Goal: Task Accomplishment & Management: Complete application form

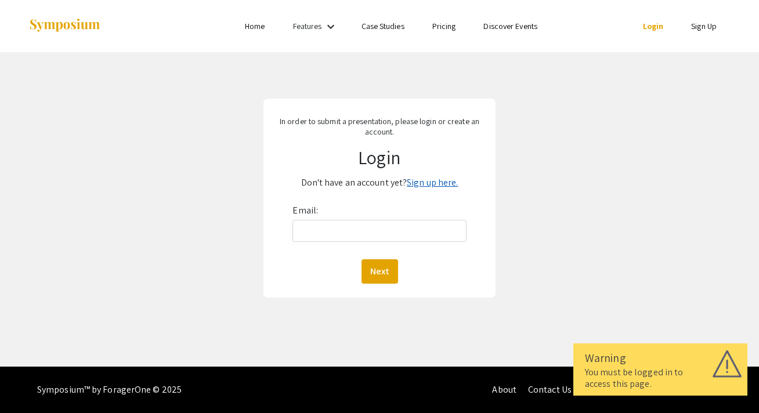
click at [434, 176] on link "Sign up here." at bounding box center [432, 182] width 51 height 12
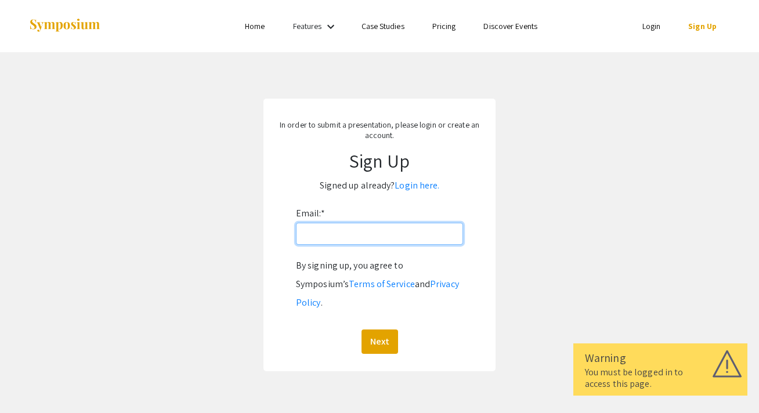
click at [348, 237] on input "Email: *" at bounding box center [379, 234] width 167 height 22
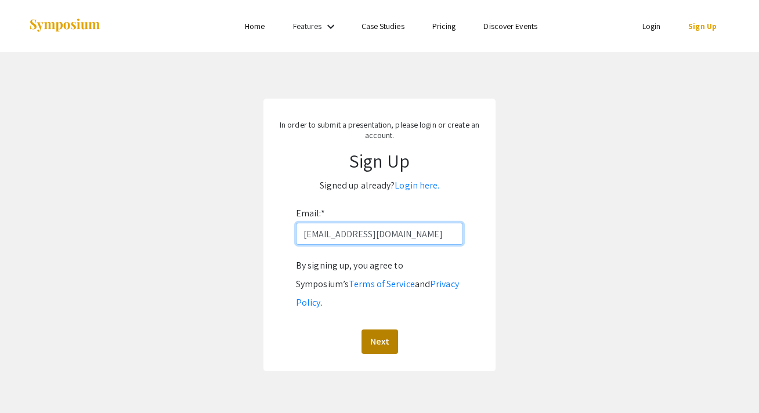
type input "[EMAIL_ADDRESS][DOMAIN_NAME]"
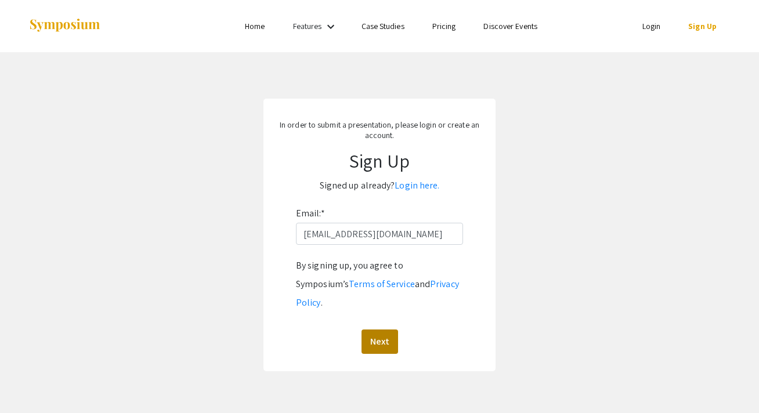
click at [380, 330] on button "Next" at bounding box center [380, 342] width 37 height 24
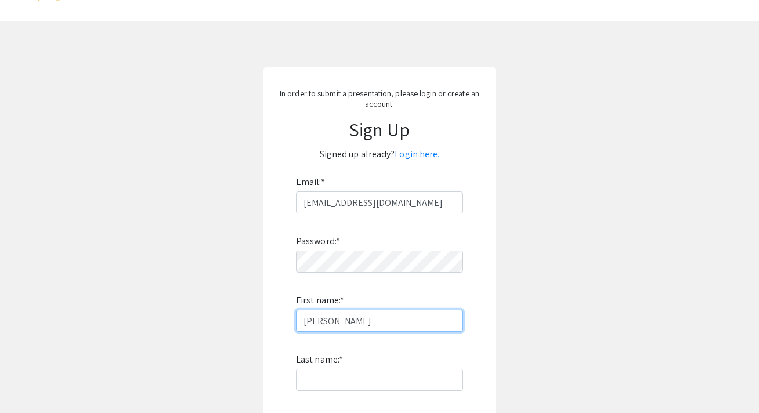
scroll to position [77, 0]
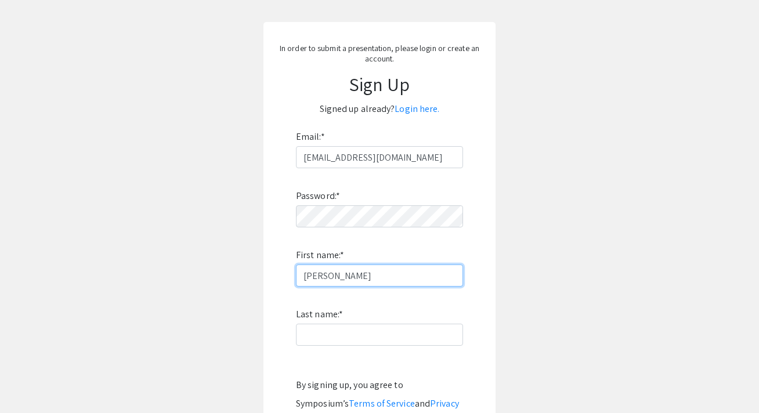
type input "[PERSON_NAME]"
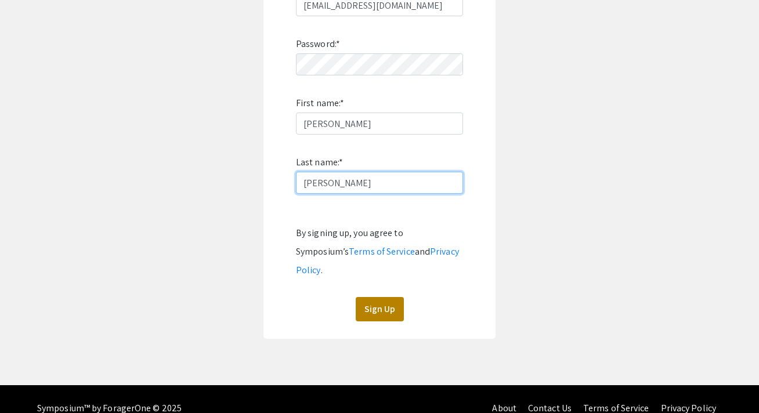
type input "[PERSON_NAME]"
click at [385, 297] on button "Sign Up" at bounding box center [380, 309] width 48 height 24
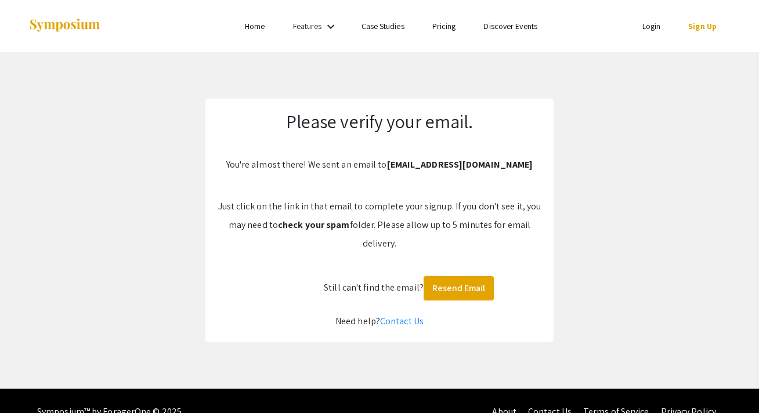
scroll to position [0, 0]
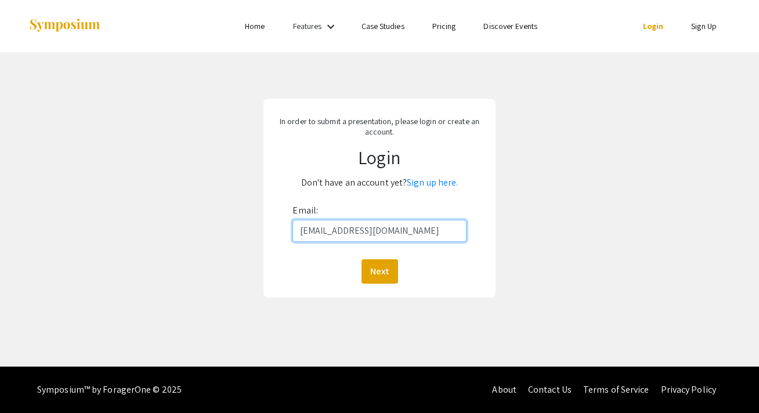
type input "[EMAIL_ADDRESS][DOMAIN_NAME]"
click at [379, 271] on button "Next" at bounding box center [380, 271] width 37 height 24
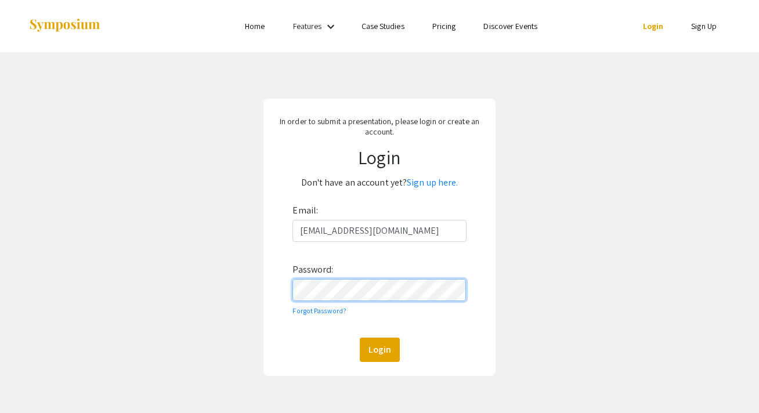
click at [379, 349] on button "Login" at bounding box center [380, 350] width 40 height 24
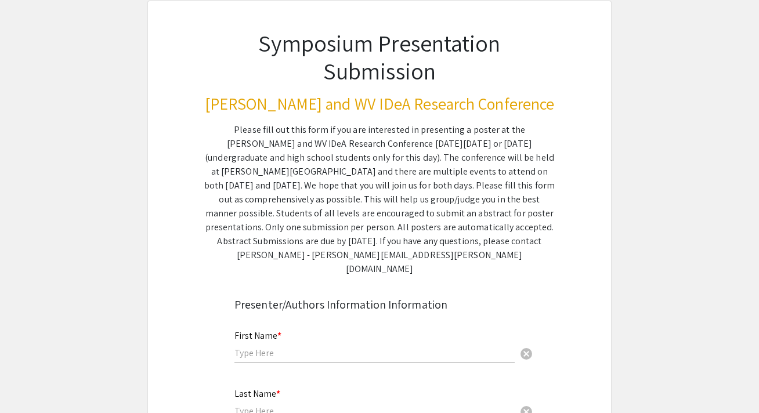
scroll to position [134, 0]
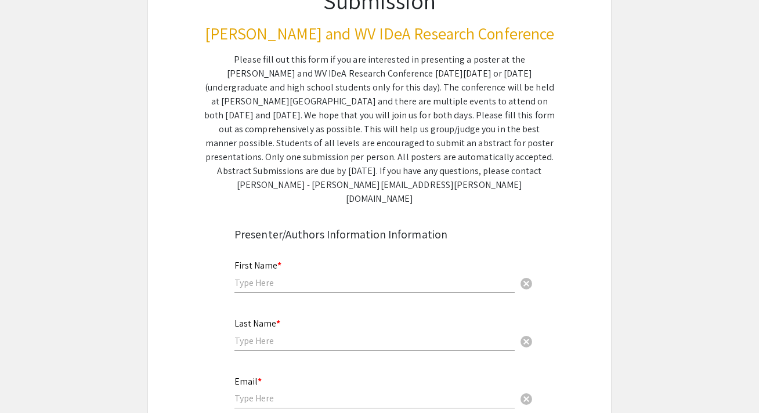
click at [302, 277] on input "text" at bounding box center [375, 283] width 280 height 12
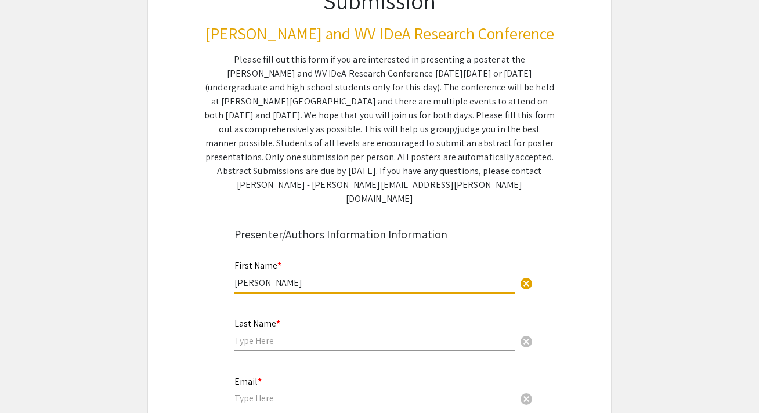
type input "[PERSON_NAME]"
click at [309, 316] on div "Last Name * cancel" at bounding box center [375, 329] width 280 height 44
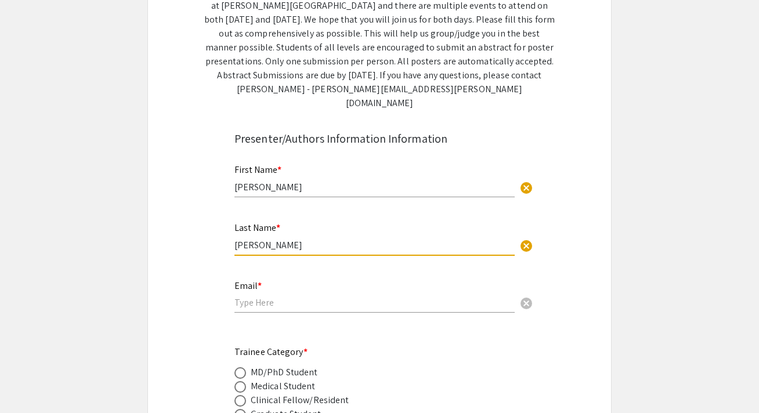
scroll to position [275, 0]
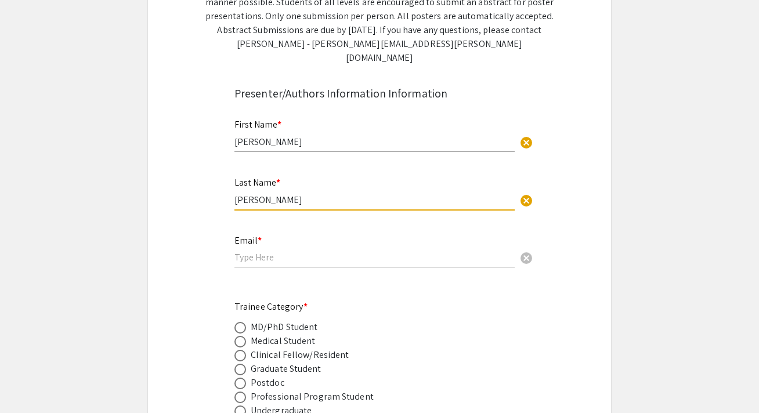
type input "[PERSON_NAME]"
click at [273, 255] on div "Email * cancel" at bounding box center [375, 252] width 280 height 56
click at [275, 251] on div "Email * cancel" at bounding box center [375, 246] width 280 height 44
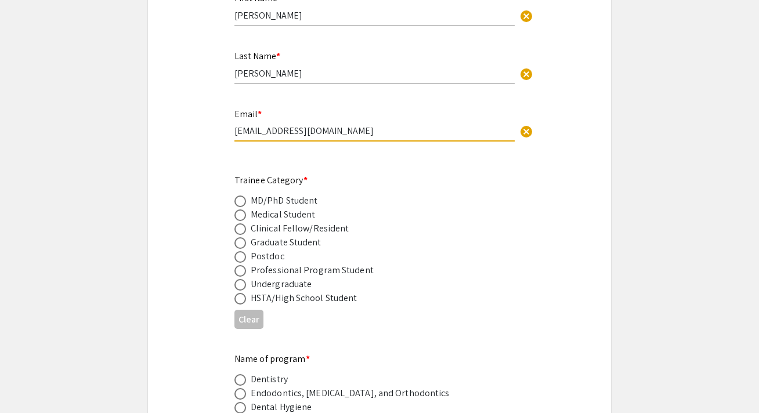
scroll to position [401, 0]
type input "[EMAIL_ADDRESS][DOMAIN_NAME]"
click at [239, 196] on span at bounding box center [241, 202] width 12 height 12
click at [239, 196] on input "radio" at bounding box center [241, 202] width 12 height 12
radio input "true"
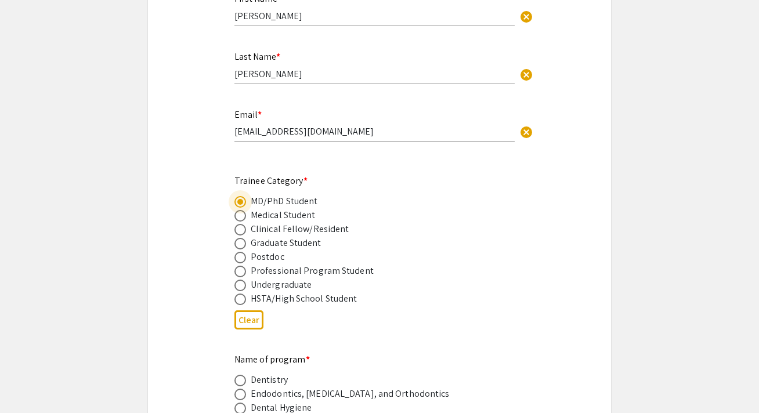
click at [239, 238] on span at bounding box center [241, 244] width 12 height 12
click at [239, 238] on input "radio" at bounding box center [241, 244] width 12 height 12
radio input "true"
click at [237, 196] on span at bounding box center [241, 202] width 12 height 12
click at [237, 196] on input "radio" at bounding box center [241, 202] width 12 height 12
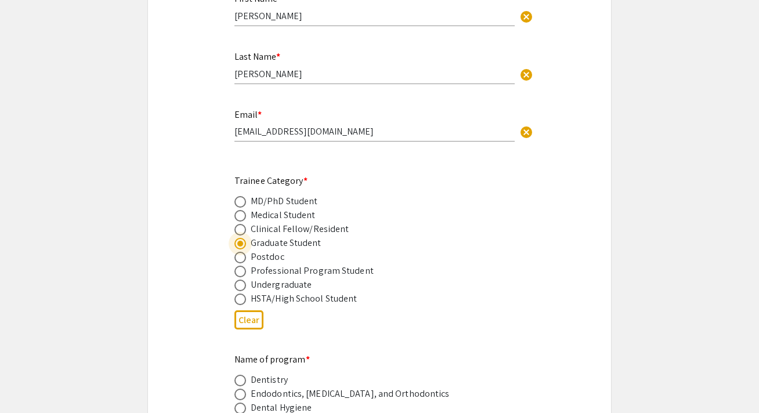
radio input "true"
click at [236, 238] on span at bounding box center [241, 244] width 12 height 12
click at [236, 238] on input "radio" at bounding box center [241, 244] width 12 height 12
radio input "true"
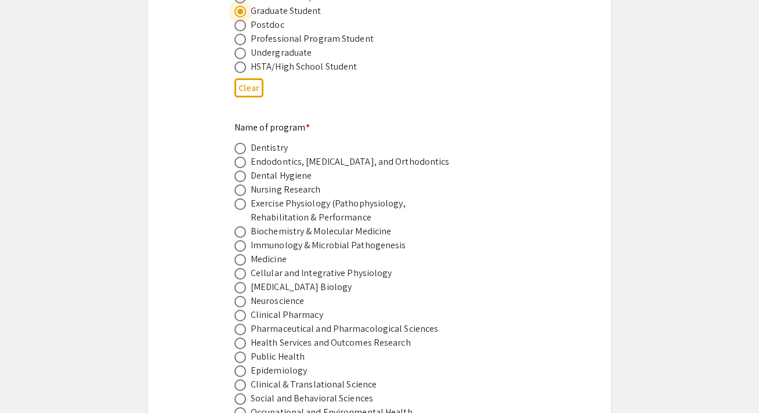
scroll to position [635, 0]
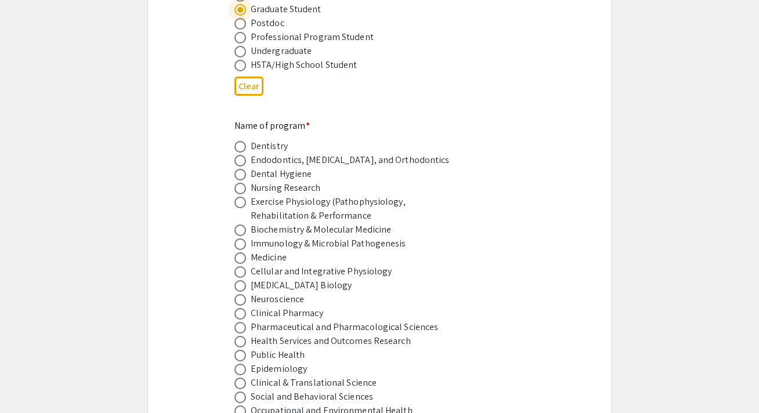
click at [245, 294] on span at bounding box center [241, 300] width 12 height 12
click at [245, 294] on input "radio" at bounding box center [241, 300] width 12 height 12
radio input "true"
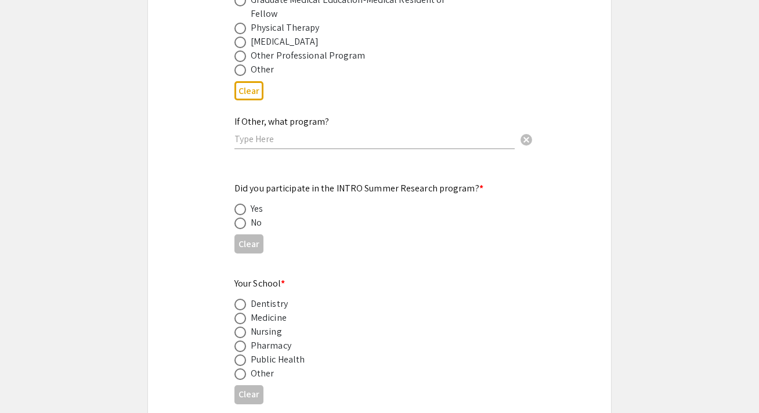
scroll to position [1064, 0]
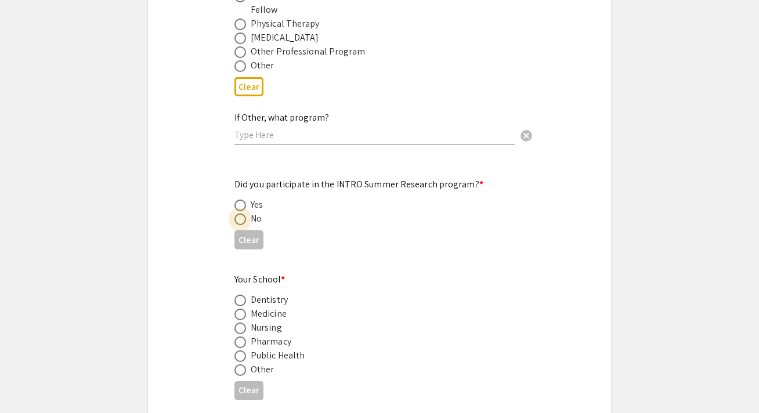
click at [236, 214] on span at bounding box center [241, 220] width 12 height 12
click at [236, 214] on input "radio" at bounding box center [241, 220] width 12 height 12
radio input "true"
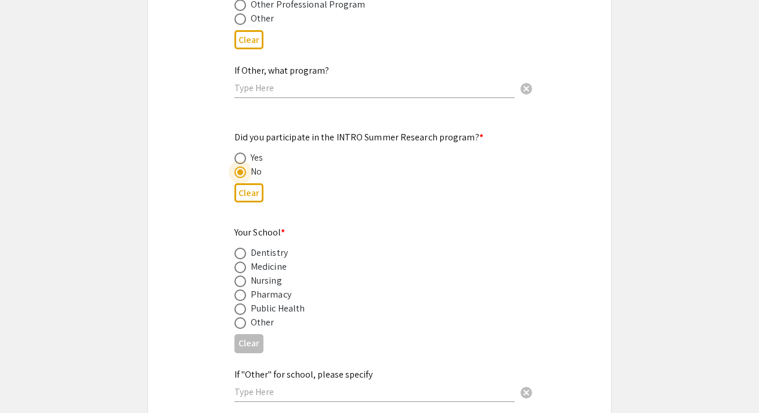
scroll to position [1138, 0]
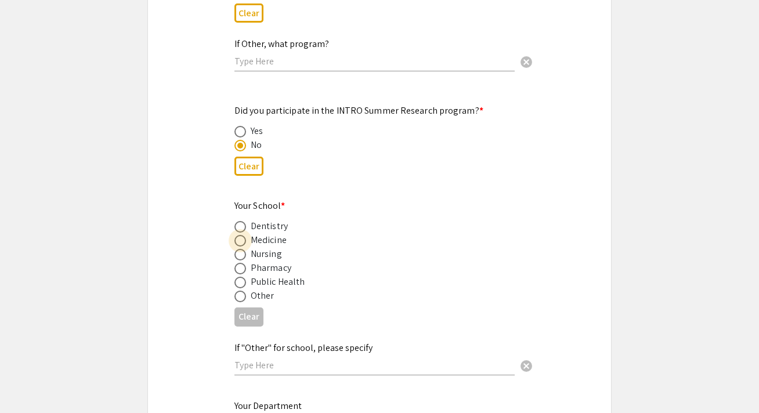
click at [239, 235] on span at bounding box center [241, 241] width 12 height 12
click at [239, 235] on input "radio" at bounding box center [241, 241] width 12 height 12
radio input "true"
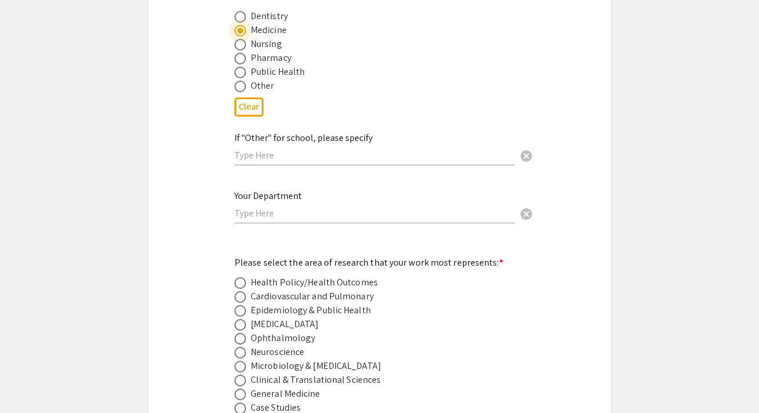
scroll to position [1365, 0]
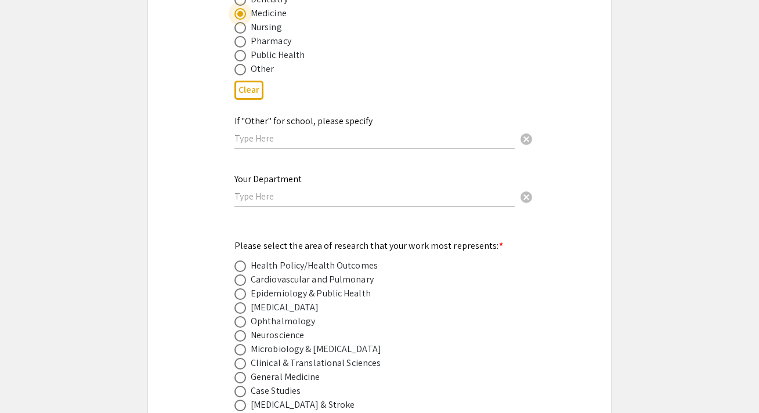
click at [295, 190] on input "text" at bounding box center [375, 196] width 280 height 12
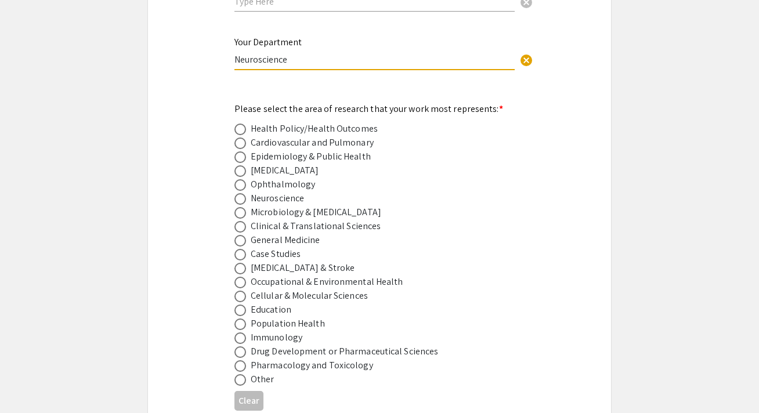
scroll to position [1505, 0]
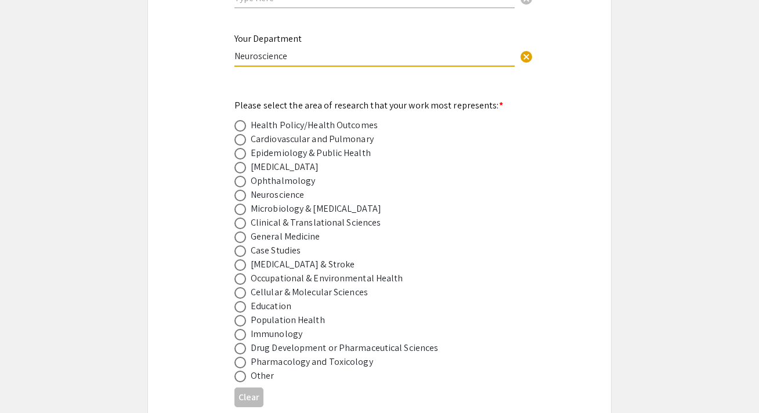
type input "Neuroscience"
click at [237, 190] on span at bounding box center [241, 196] width 12 height 12
click at [237, 190] on input "radio" at bounding box center [241, 196] width 12 height 12
radio input "true"
click at [240, 259] on span at bounding box center [241, 265] width 12 height 12
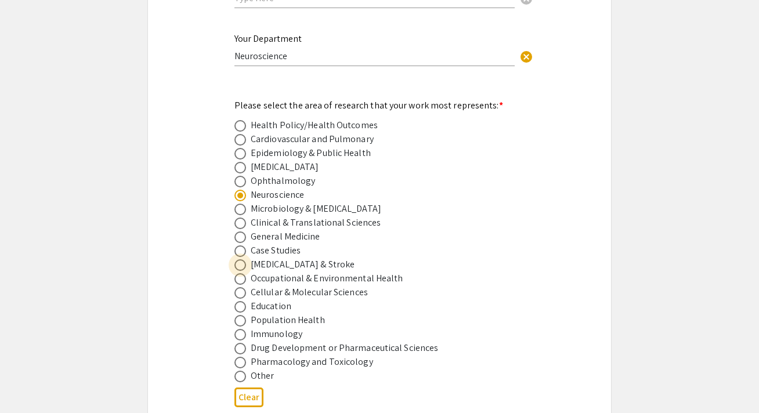
click at [240, 259] on input "radio" at bounding box center [241, 265] width 12 height 12
radio input "true"
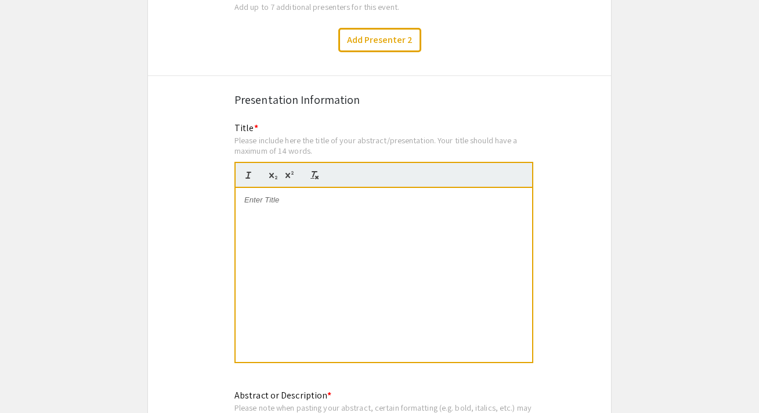
scroll to position [2035, 0]
click at [378, 247] on div at bounding box center [384, 275] width 297 height 174
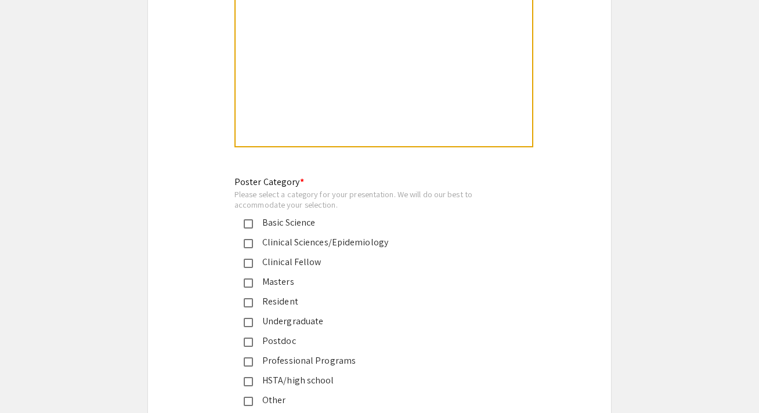
scroll to position [2578, 0]
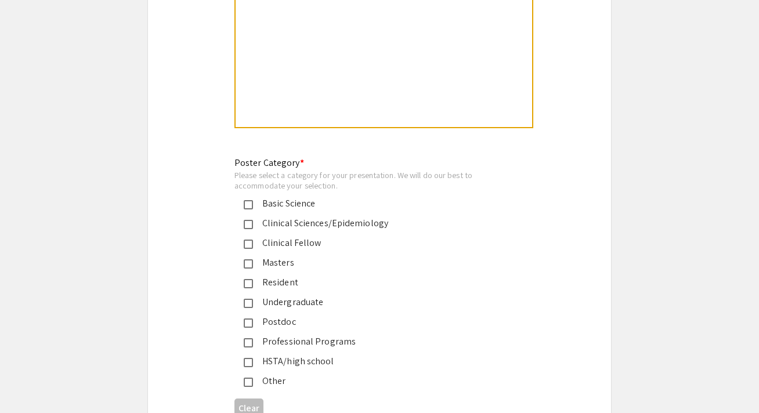
click at [247, 200] on mat-pseudo-checkbox at bounding box center [248, 204] width 9 height 9
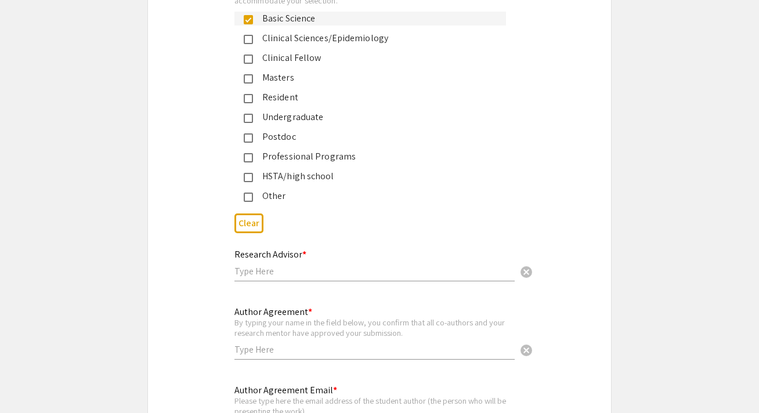
scroll to position [2770, 0]
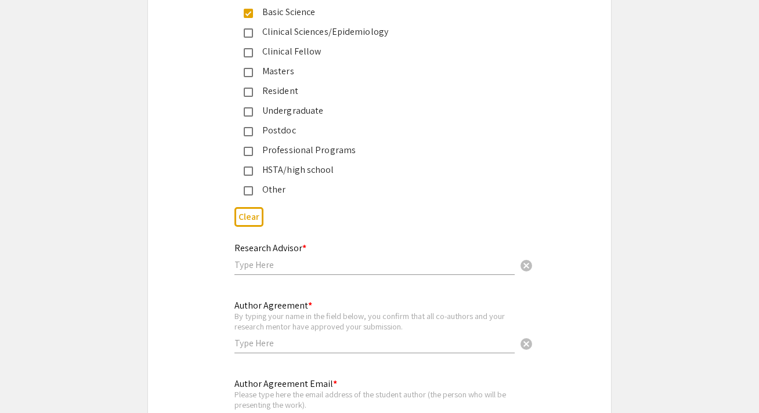
click at [273, 259] on div "Research Advisor * cancel" at bounding box center [375, 254] width 280 height 44
type input "[PERSON_NAME]"
click at [296, 337] on input "text" at bounding box center [375, 343] width 280 height 12
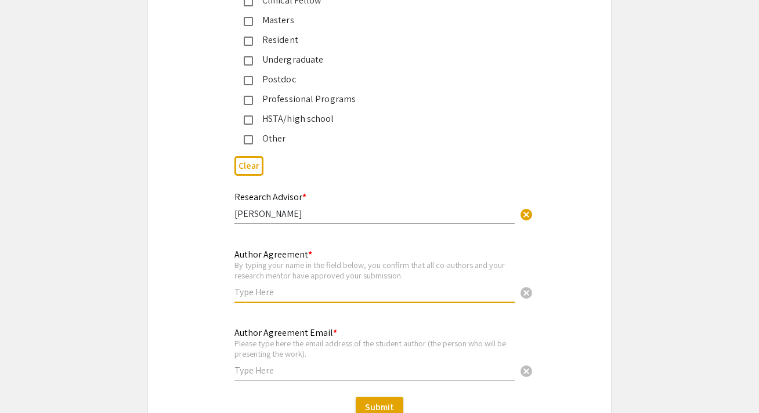
scroll to position [2823, 0]
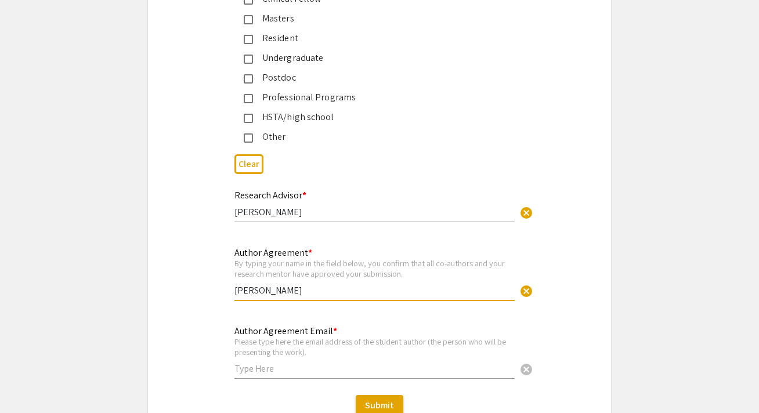
type input "[PERSON_NAME]"
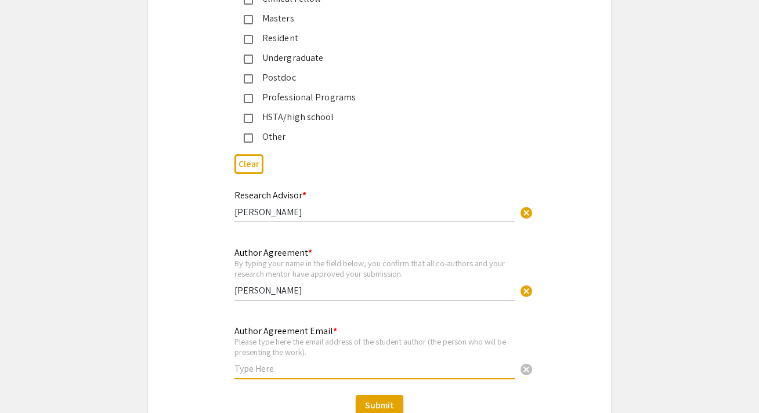
click at [301, 363] on input "text" at bounding box center [375, 369] width 280 height 12
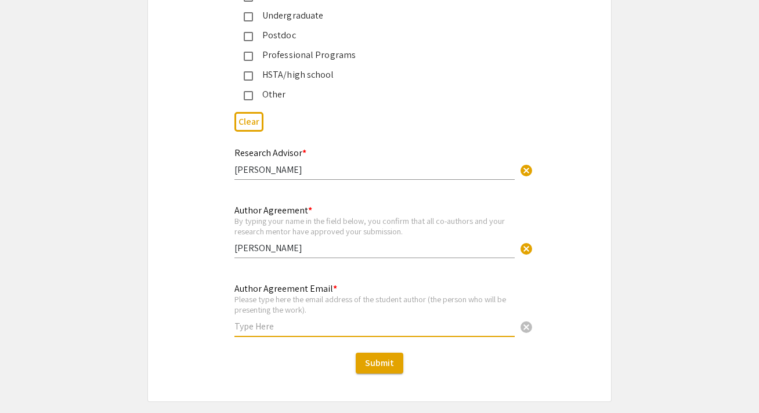
scroll to position [2867, 0]
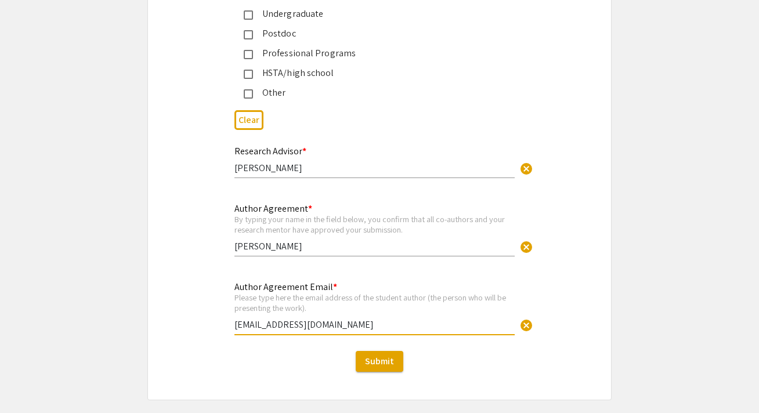
type input "[EMAIL_ADDRESS][DOMAIN_NAME]"
click at [323, 281] on mat-label "Author Agreement Email *" at bounding box center [286, 287] width 103 height 12
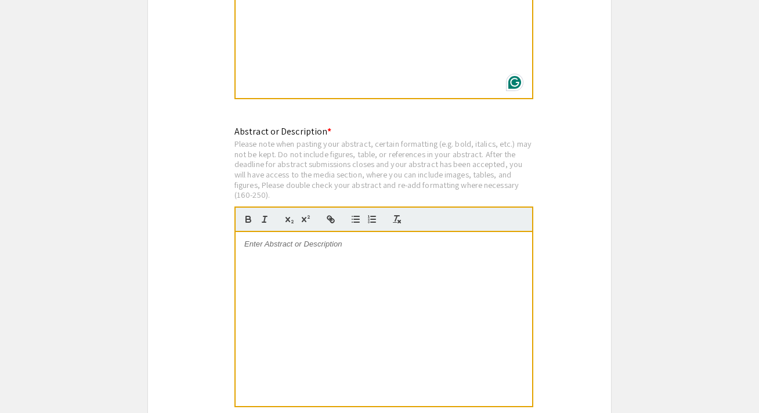
scroll to position [2302, 0]
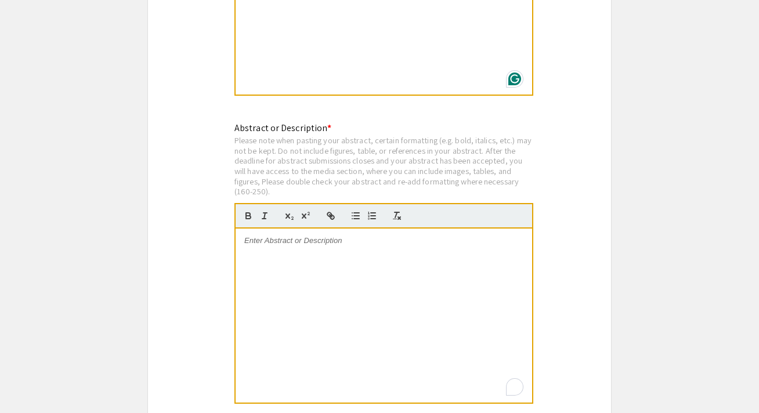
click at [396, 236] on p at bounding box center [383, 241] width 279 height 10
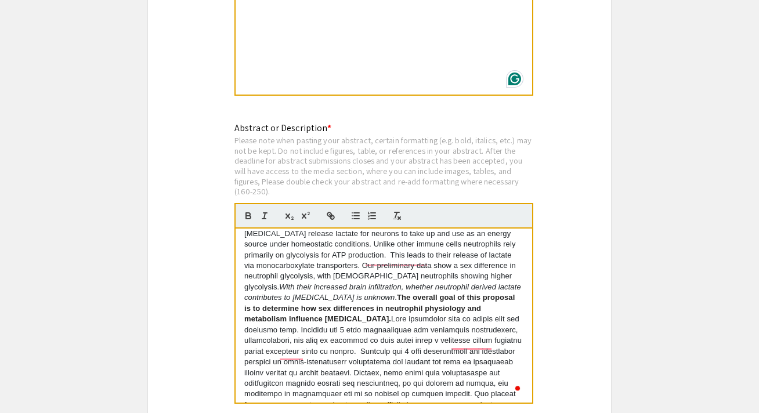
scroll to position [190, 0]
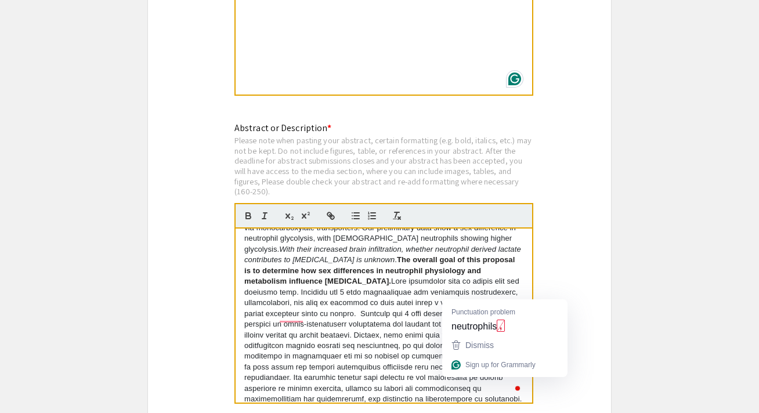
click at [471, 294] on p "Stroke is the fifth leading cause of death and a leading cause of disability in…" at bounding box center [383, 239] width 279 height 397
click at [387, 303] on p "Stroke is the fifth leading cause of death and a leading cause of disability in…" at bounding box center [383, 239] width 279 height 397
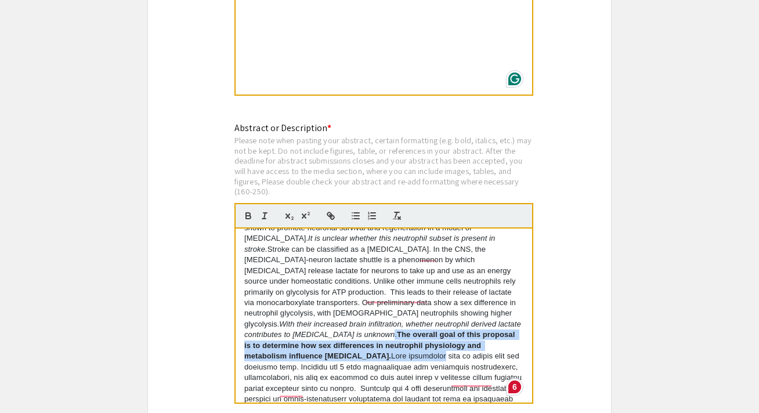
drag, startPoint x: 311, startPoint y: 295, endPoint x: 330, endPoint y: 315, distance: 27.1
click at [330, 315] on p "Stroke is the fifth leading cause of death and a leading cause of disability in…" at bounding box center [383, 314] width 279 height 397
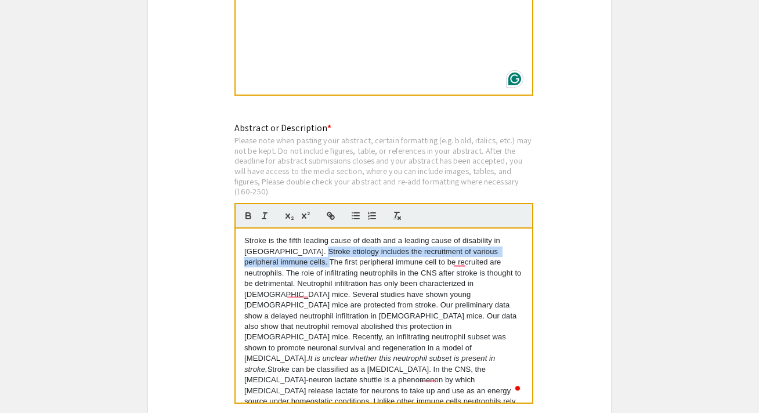
drag, startPoint x: 294, startPoint y: 236, endPoint x: 294, endPoint y: 248, distance: 12.2
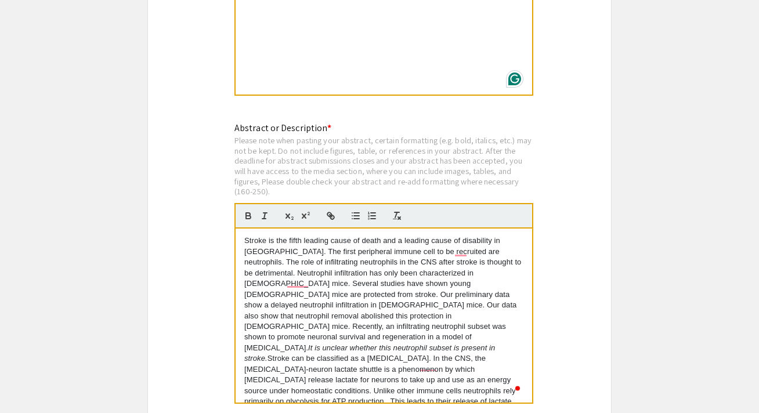
drag, startPoint x: 294, startPoint y: 258, endPoint x: 367, endPoint y: 260, distance: 73.2
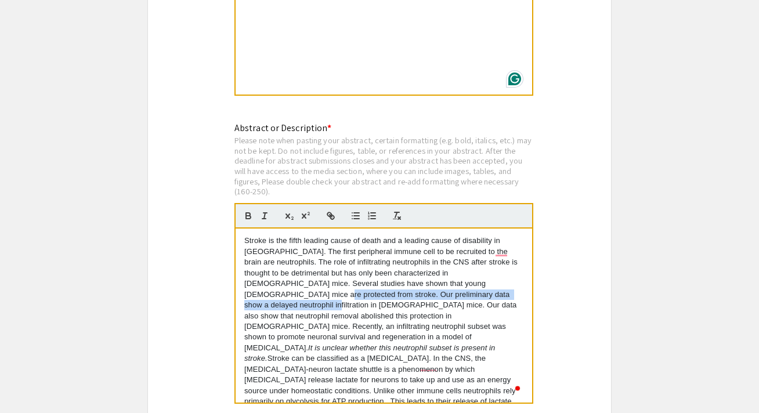
drag, startPoint x: 458, startPoint y: 267, endPoint x: 440, endPoint y: 276, distance: 20.3
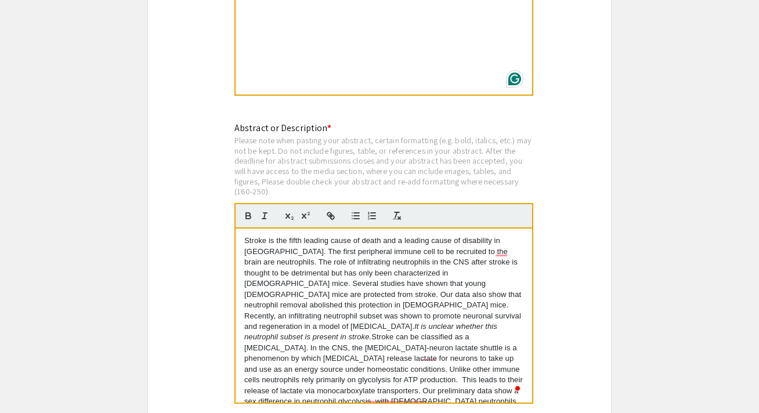
click at [504, 267] on p "Stroke is the fifth leading cause of death and a leading cause of disability in…" at bounding box center [383, 418] width 279 height 364
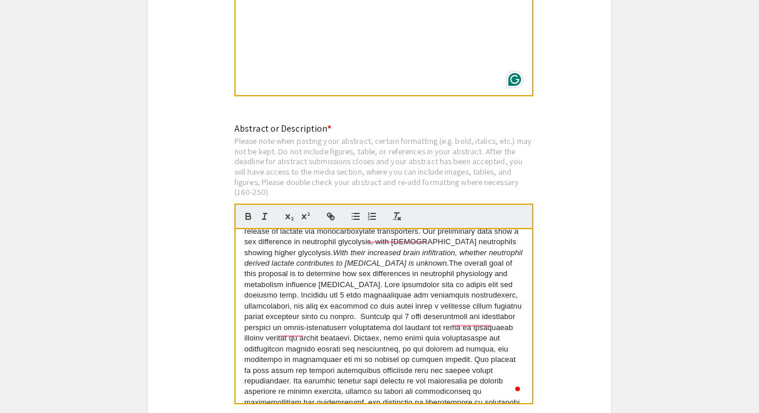
scroll to position [175, 0]
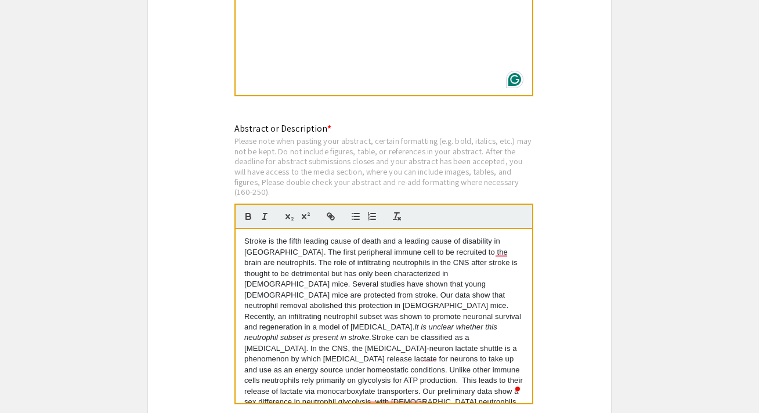
click at [464, 276] on p "Stroke is the fifth leading cause of death and a leading cause of disability in…" at bounding box center [383, 418] width 279 height 364
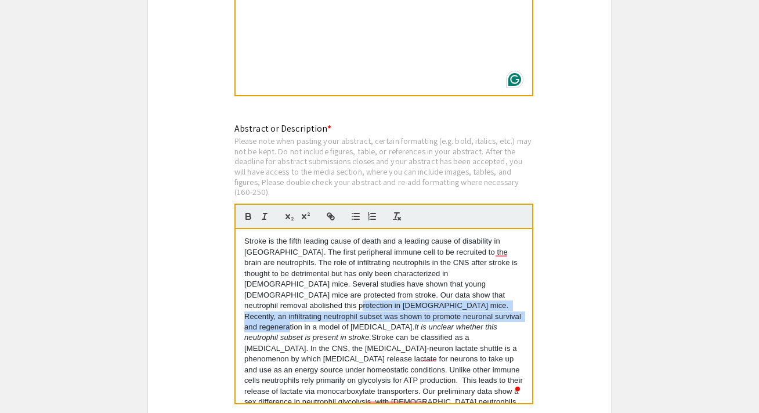
drag, startPoint x: 463, startPoint y: 280, endPoint x: 395, endPoint y: 299, distance: 71.0
click at [395, 299] on p "Stroke is the fifth leading cause of death and a leading cause of disability in…" at bounding box center [383, 418] width 279 height 364
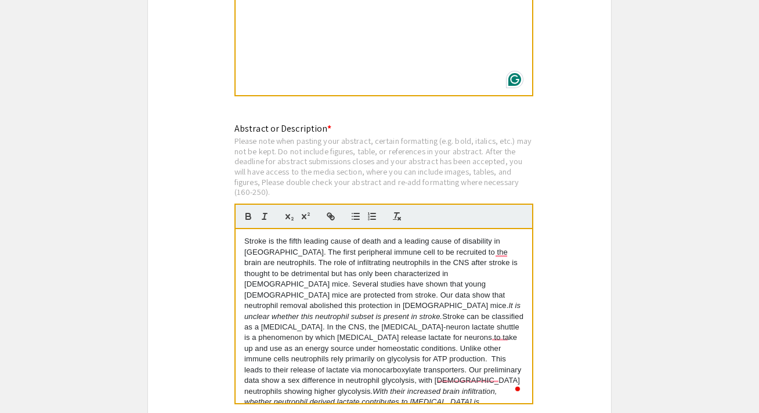
click at [459, 269] on p "Stroke is the fifth leading cause of death and a leading cause of disability in…" at bounding box center [383, 407] width 279 height 343
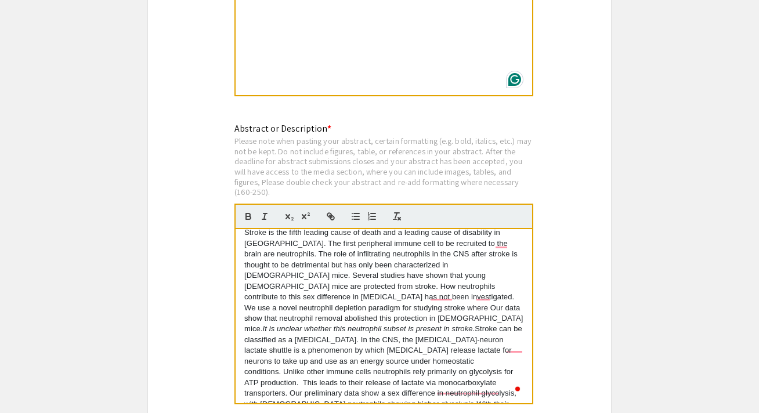
scroll to position [13, 0]
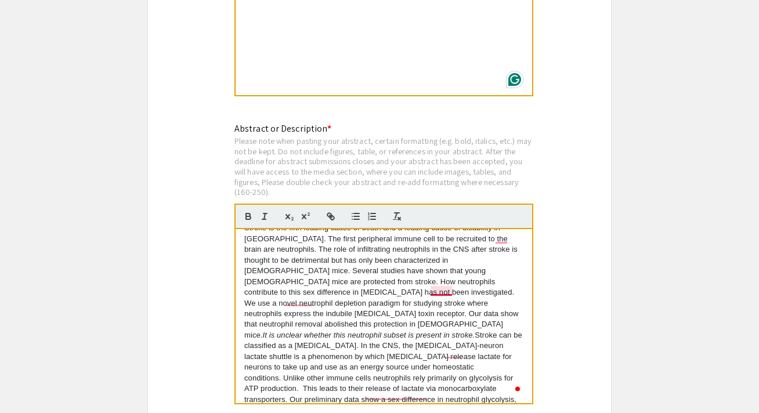
click at [441, 278] on p "Stroke is the fifth leading cause of death and a leading cause of disability in…" at bounding box center [383, 410] width 279 height 375
click at [305, 284] on p "Stroke is the fifth leading cause of death and a leading cause of disability in…" at bounding box center [383, 410] width 279 height 375
click at [397, 296] on p "Stroke is the fifth leading cause of death and a leading cause of disability in…" at bounding box center [383, 410] width 279 height 375
click at [405, 287] on p "Stroke is the fifth leading cause of death and a leading cause of disability in…" at bounding box center [383, 410] width 279 height 375
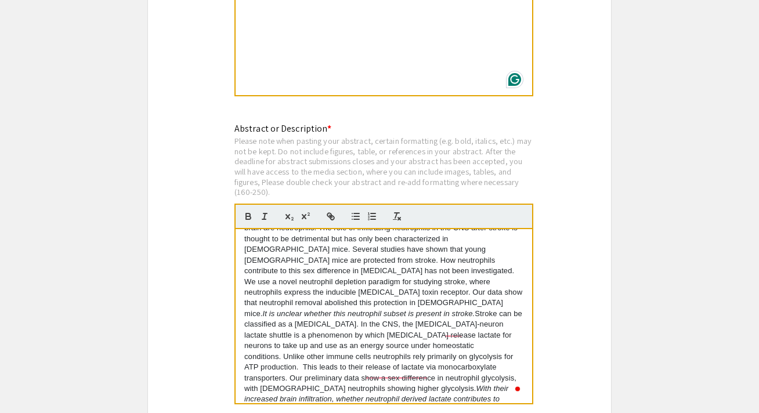
scroll to position [21, 0]
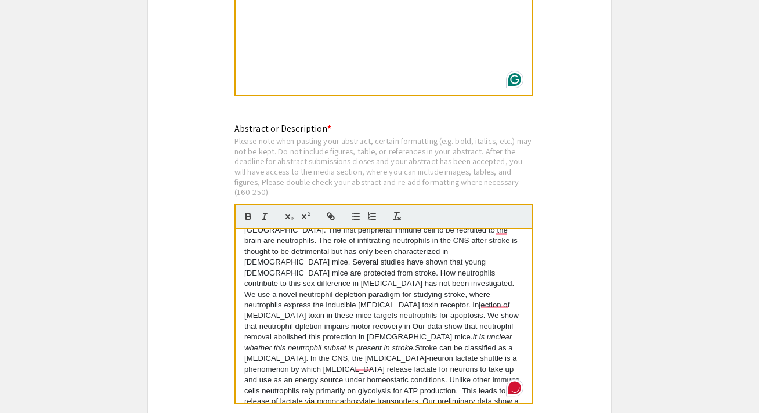
click at [267, 300] on p "Stroke is the fifth leading cause of death and a leading cause of disability in…" at bounding box center [383, 412] width 279 height 397
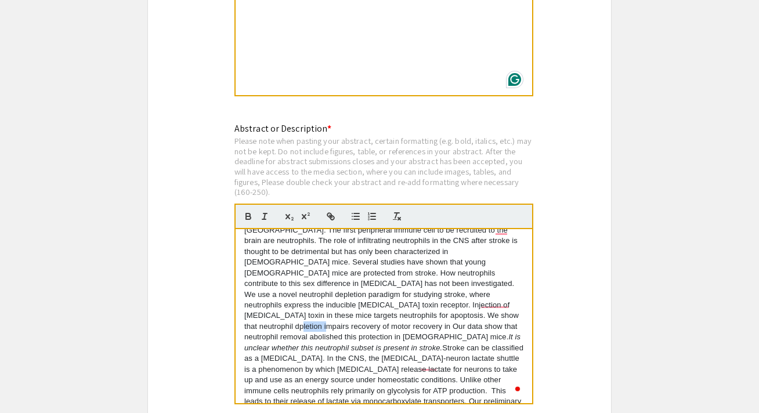
drag, startPoint x: 361, startPoint y: 299, endPoint x: 334, endPoint y: 297, distance: 26.8
click at [334, 297] on p "Stroke is the fifth leading cause of death and a leading cause of disability in…" at bounding box center [383, 412] width 279 height 397
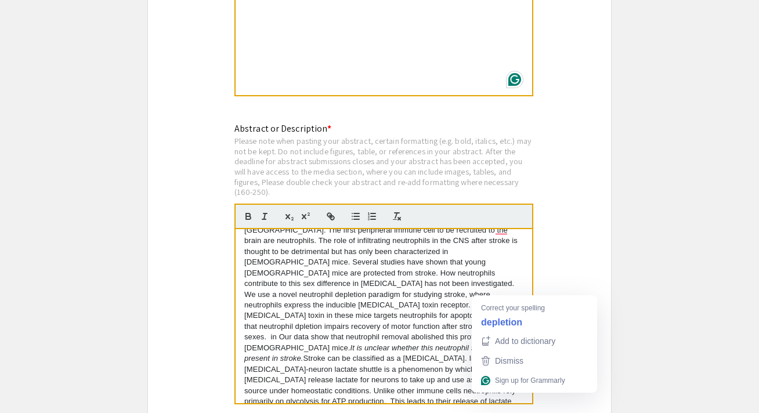
click at [502, 289] on p "Stroke is the fifth leading cause of death and a leading cause of disability in…" at bounding box center [383, 412] width 279 height 397
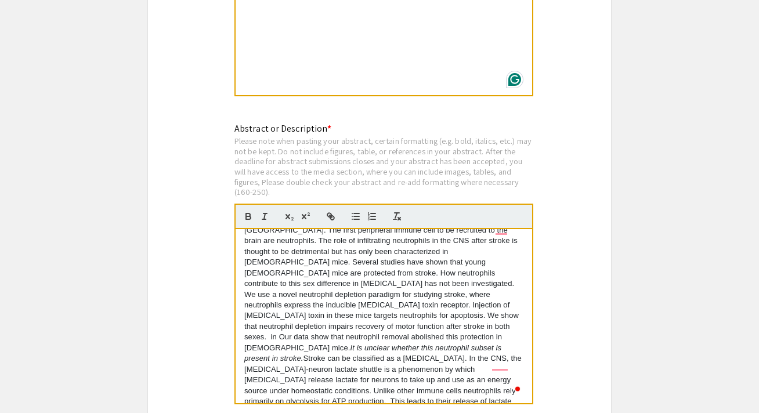
click at [453, 297] on p "Stroke is the fifth leading cause of death and a leading cause of disability in…" at bounding box center [383, 412] width 279 height 397
click at [451, 297] on p "Stroke is the fifth leading cause of death and a leading cause of disability in…" at bounding box center [383, 417] width 279 height 407
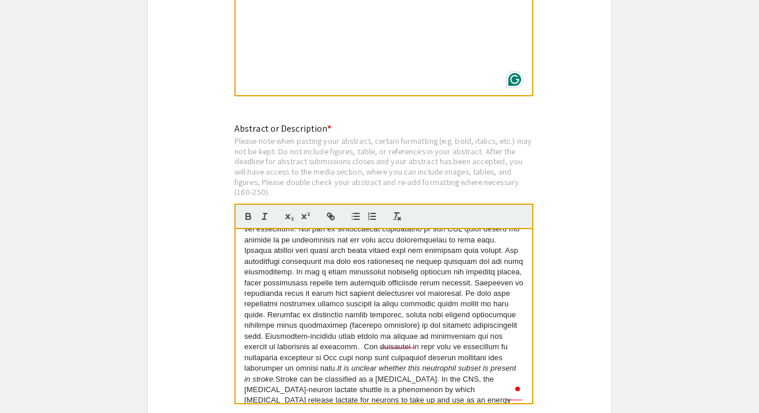
scroll to position [56, 0]
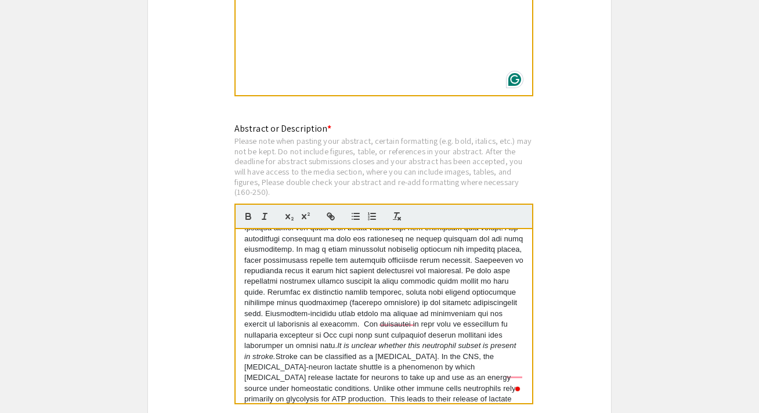
click at [279, 306] on p "It is unclear whether this neutrophil subset is present in stroke. Stroke can b…" at bounding box center [383, 394] width 279 height 428
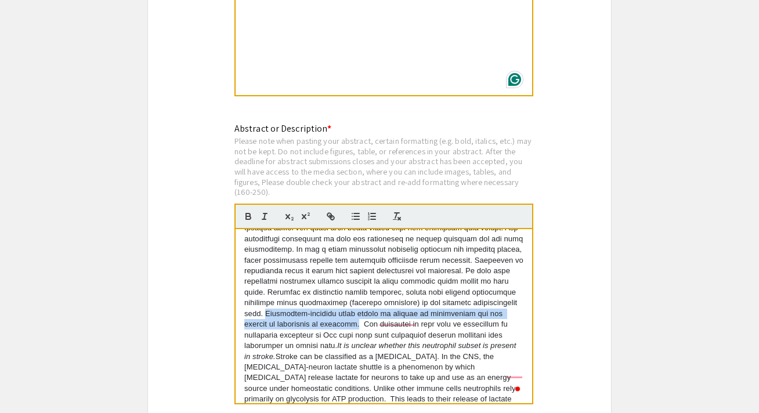
drag, startPoint x: 480, startPoint y: 287, endPoint x: 273, endPoint y: 308, distance: 207.8
click at [273, 308] on p "It is unclear whether this neutrophil subset is present in stroke. Stroke can b…" at bounding box center [383, 394] width 279 height 428
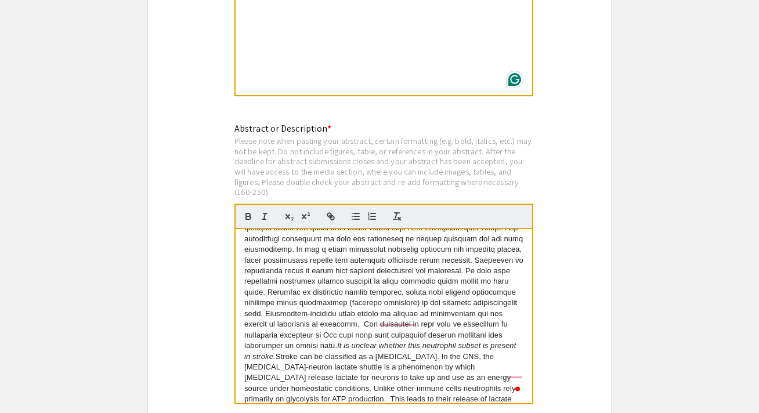
click at [420, 264] on p "It is unclear whether this neutrophil subset is present in stroke. Stroke can b…" at bounding box center [383, 394] width 279 height 428
click at [452, 264] on p "It is unclear whether this neutrophil subset is present in stroke. Stroke can b…" at bounding box center [383, 394] width 279 height 428
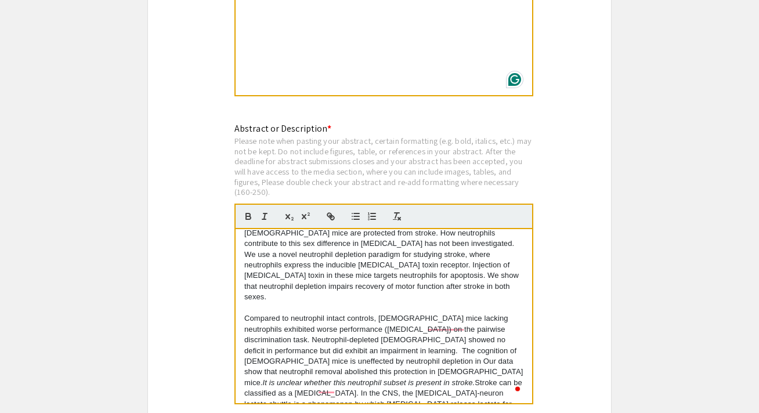
scroll to position [63, 0]
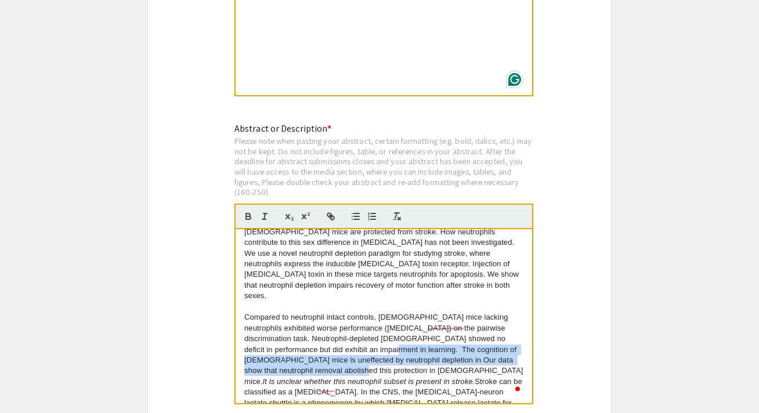
drag, startPoint x: 330, startPoint y: 309, endPoint x: 289, endPoint y: 330, distance: 45.4
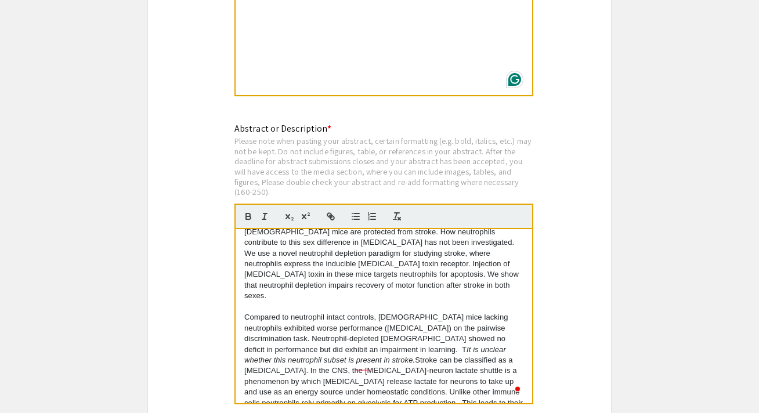
click at [470, 255] on p "Stroke is the fifth leading cause of death and a leading cause of disability in…" at bounding box center [383, 237] width 279 height 128
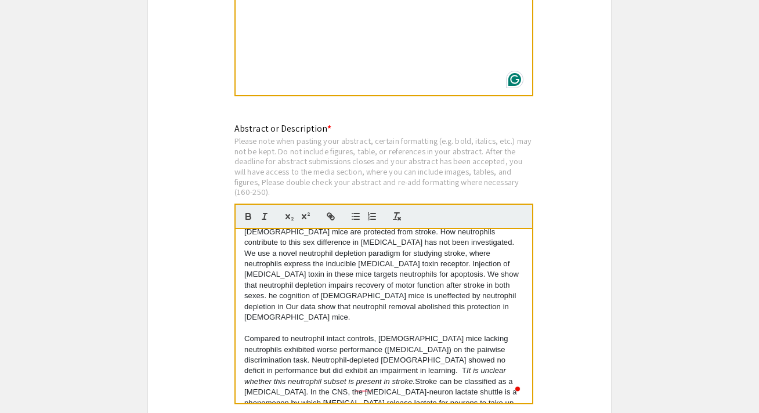
click at [452, 258] on p "Stroke is the fifth leading cause of death and a leading cause of disability in…" at bounding box center [383, 248] width 279 height 150
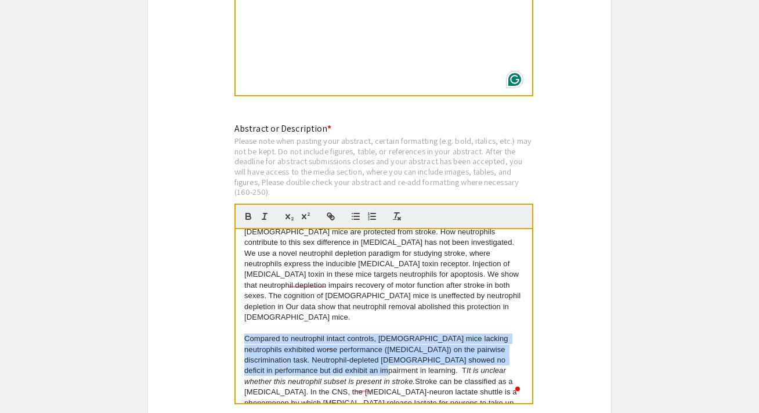
drag, startPoint x: 244, startPoint y: 300, endPoint x: 320, endPoint y: 333, distance: 82.2
copy p "Compared to neutrophil intact controls, [DEMOGRAPHIC_DATA] mice lacking neutrop…"
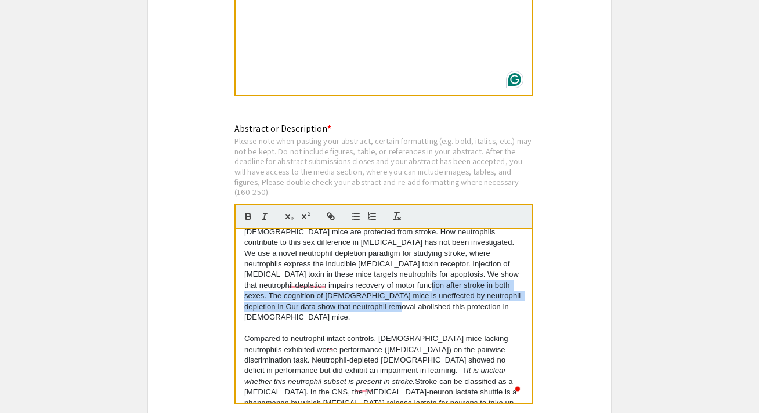
drag, startPoint x: 453, startPoint y: 257, endPoint x: 463, endPoint y: 277, distance: 23.1
click at [463, 277] on p "Stroke is the fifth leading cause of death and a leading cause of disability in…" at bounding box center [383, 248] width 279 height 150
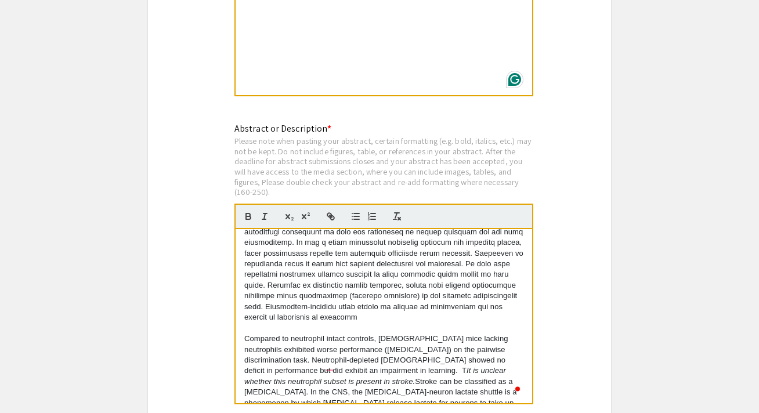
click at [339, 268] on p at bounding box center [383, 248] width 279 height 150
drag, startPoint x: 468, startPoint y: 268, endPoint x: 488, endPoint y: 271, distance: 19.4
click at [488, 271] on p at bounding box center [383, 248] width 279 height 150
drag, startPoint x: 322, startPoint y: 280, endPoint x: 291, endPoint y: 282, distance: 30.8
click at [291, 282] on p at bounding box center [383, 248] width 279 height 150
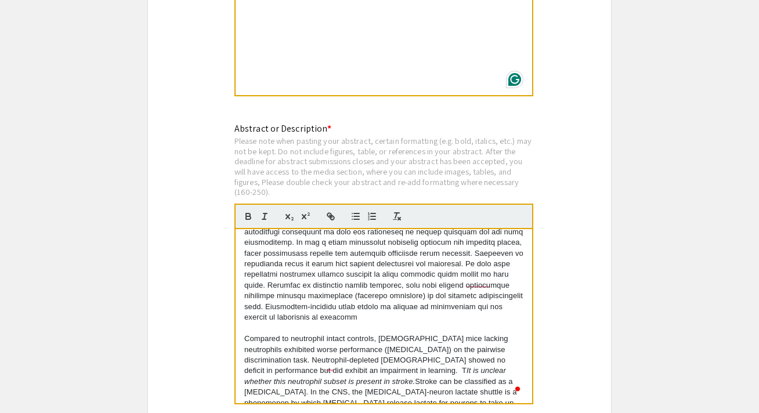
click at [330, 281] on p at bounding box center [383, 248] width 279 height 150
drag, startPoint x: 322, startPoint y: 277, endPoint x: 292, endPoint y: 276, distance: 30.2
click at [292, 276] on p at bounding box center [383, 248] width 279 height 150
click at [270, 279] on p at bounding box center [383, 248] width 279 height 150
click at [480, 272] on p at bounding box center [383, 248] width 279 height 150
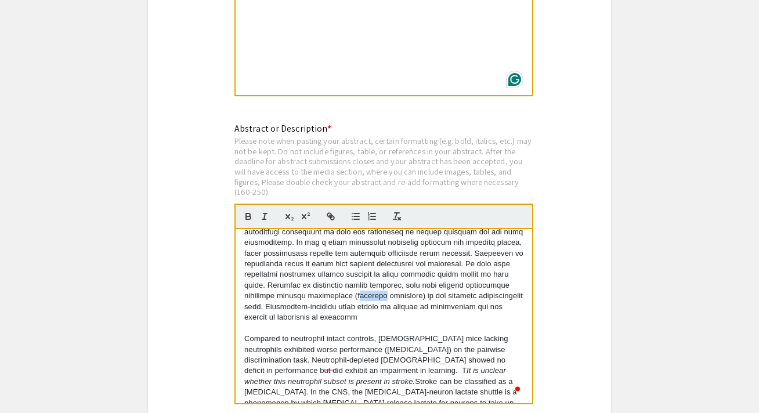
drag, startPoint x: 320, startPoint y: 279, endPoint x: 294, endPoint y: 280, distance: 25.6
click at [294, 280] on p at bounding box center [383, 248] width 279 height 150
click at [327, 280] on p at bounding box center [383, 248] width 279 height 150
drag, startPoint x: 403, startPoint y: 279, endPoint x: 408, endPoint y: 288, distance: 9.6
click at [403, 279] on p at bounding box center [383, 248] width 279 height 150
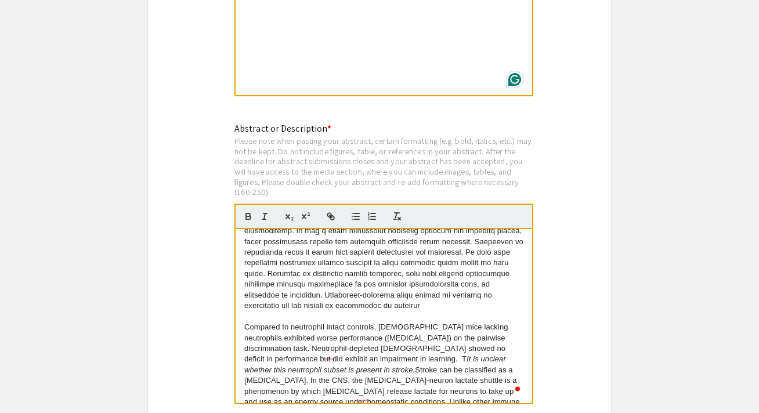
scroll to position [45, 0]
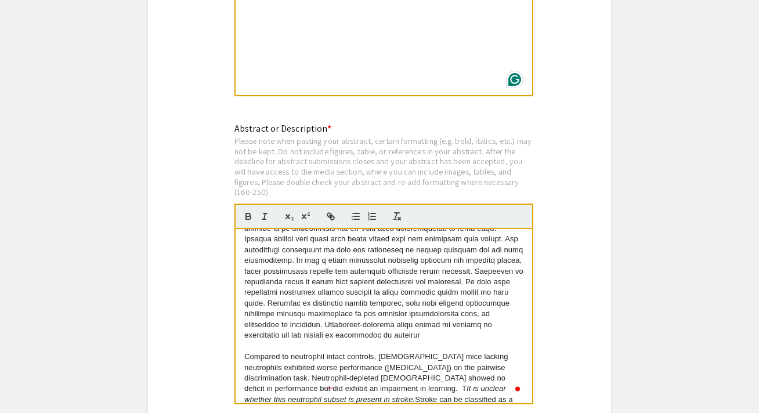
click at [405, 297] on p at bounding box center [383, 266] width 279 height 150
click at [503, 301] on p at bounding box center [383, 266] width 279 height 150
drag, startPoint x: 333, startPoint y: 286, endPoint x: 455, endPoint y: 272, distance: 122.7
click at [455, 272] on p at bounding box center [383, 266] width 279 height 150
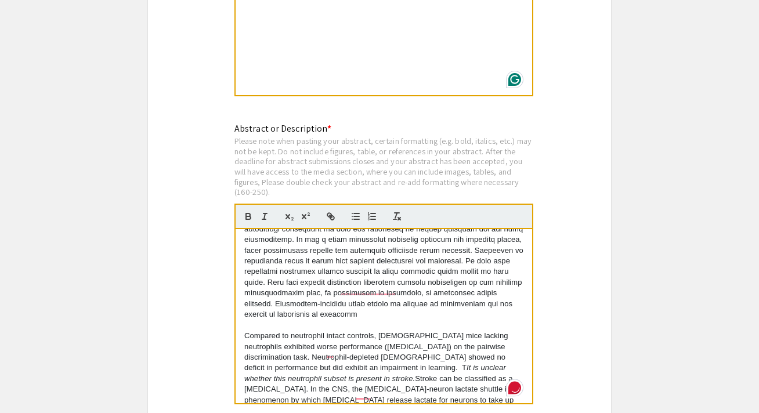
scroll to position [67, 0]
click at [362, 280] on p at bounding box center [383, 245] width 279 height 150
click at [431, 274] on p at bounding box center [383, 245] width 279 height 150
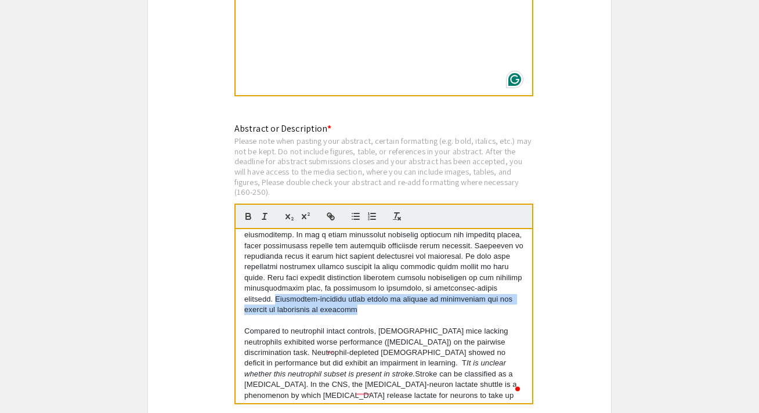
drag, startPoint x: 431, startPoint y: 273, endPoint x: 496, endPoint y: 285, distance: 66.2
click at [496, 285] on p at bounding box center [383, 240] width 279 height 150
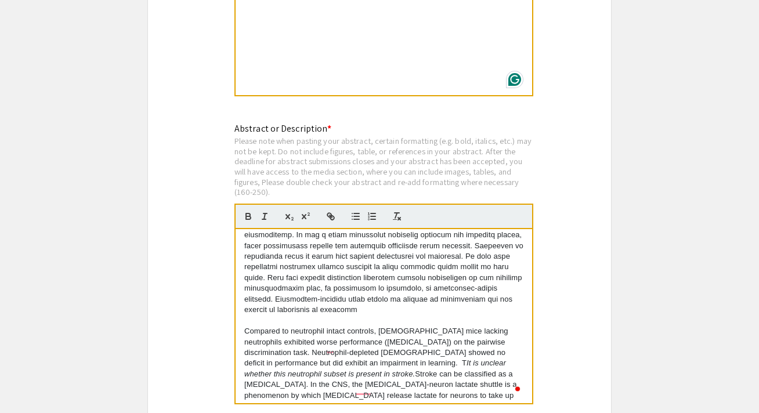
click at [431, 261] on p at bounding box center [383, 240] width 279 height 150
click at [431, 272] on p at bounding box center [383, 240] width 279 height 150
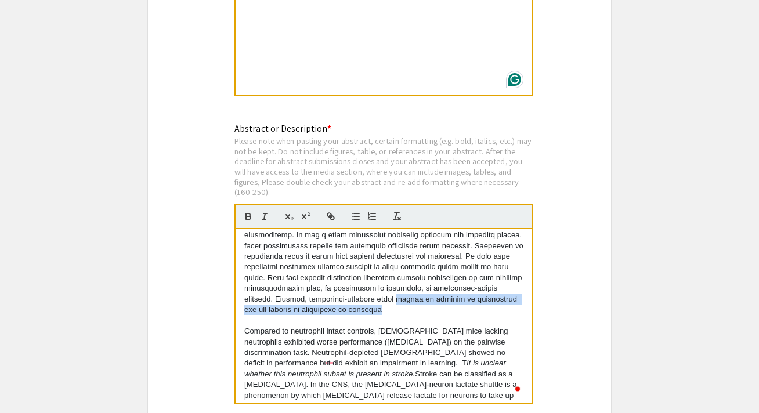
drag, startPoint x: 299, startPoint y: 283, endPoint x: 319, endPoint y: 290, distance: 20.9
click at [320, 291] on p at bounding box center [383, 240] width 279 height 150
click at [331, 285] on p at bounding box center [383, 240] width 279 height 150
drag, startPoint x: 327, startPoint y: 284, endPoint x: 461, endPoint y: 282, distance: 134.1
click at [461, 282] on p at bounding box center [383, 240] width 279 height 150
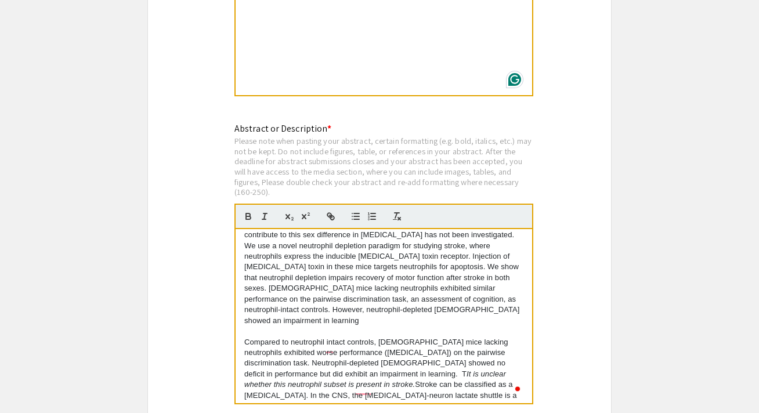
click at [464, 285] on p "Stroke is the fifth leading cause of death and a leading cause of disability in…" at bounding box center [383, 245] width 279 height 161
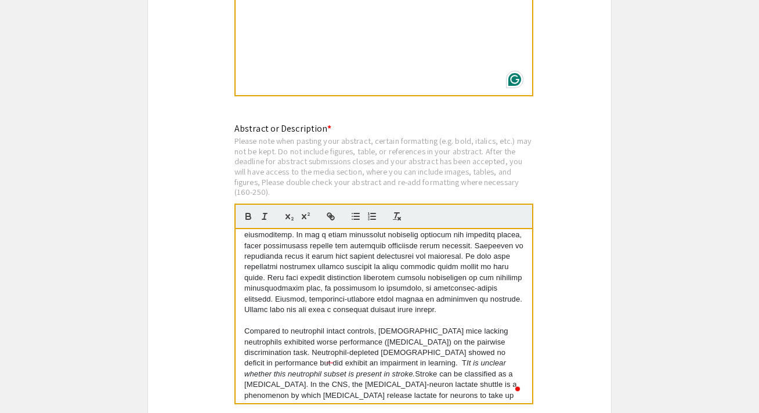
click at [417, 281] on p at bounding box center [383, 240] width 279 height 150
click at [431, 295] on p at bounding box center [383, 240] width 279 height 150
drag, startPoint x: 493, startPoint y: 282, endPoint x: 506, endPoint y: 297, distance: 19.7
click at [506, 297] on p at bounding box center [383, 240] width 279 height 150
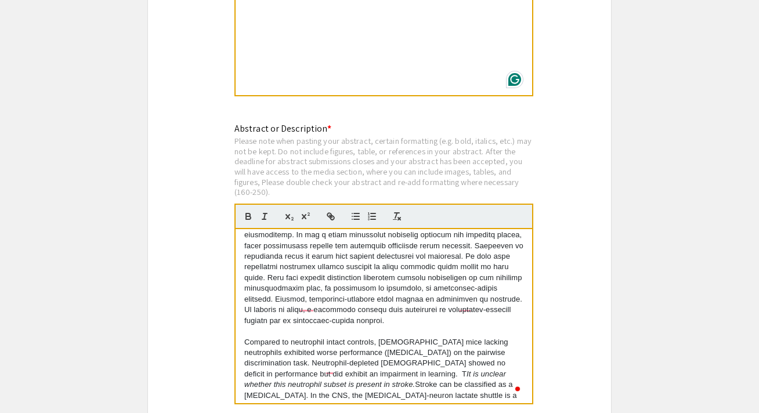
click at [305, 294] on p at bounding box center [383, 245] width 279 height 161
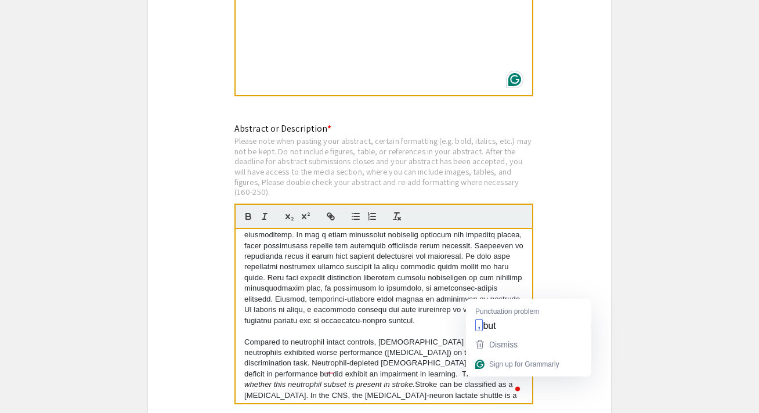
click at [480, 293] on p at bounding box center [383, 245] width 279 height 161
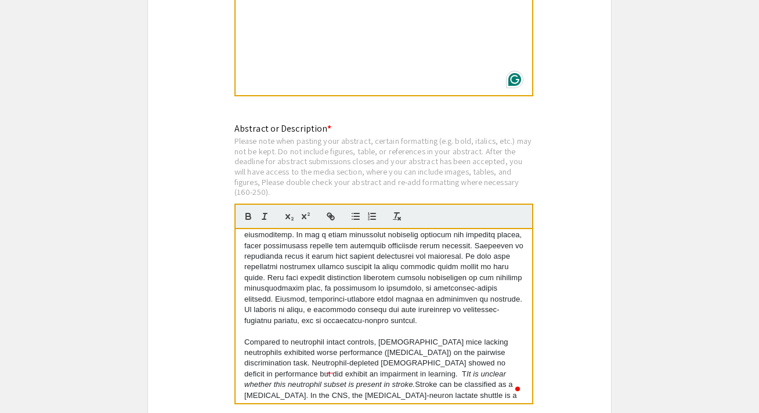
click at [357, 302] on p at bounding box center [383, 245] width 279 height 161
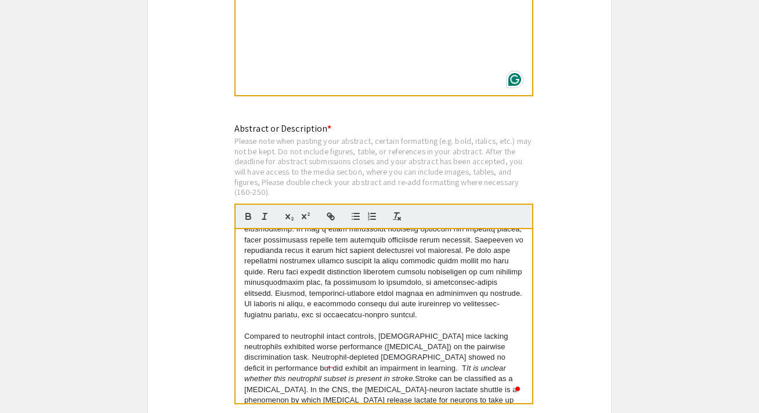
click at [502, 286] on p at bounding box center [383, 240] width 279 height 161
click at [355, 301] on p at bounding box center [383, 240] width 279 height 161
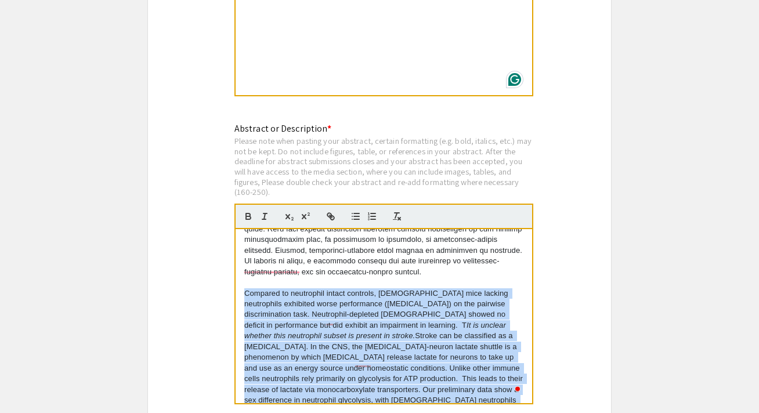
scroll to position [289, 0]
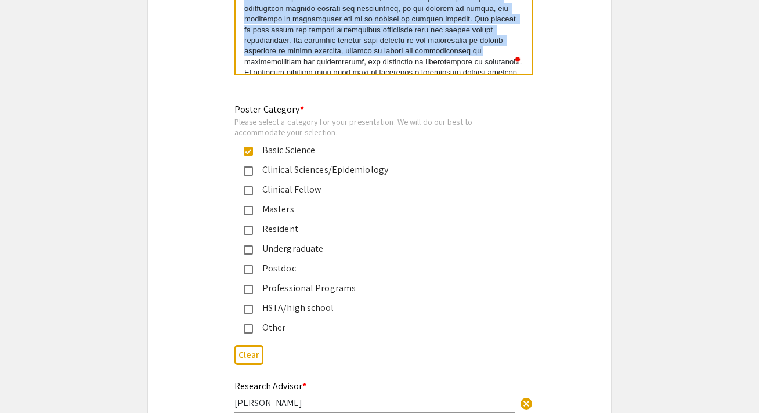
drag, startPoint x: 243, startPoint y: 273, endPoint x: 455, endPoint y: 447, distance: 274.3
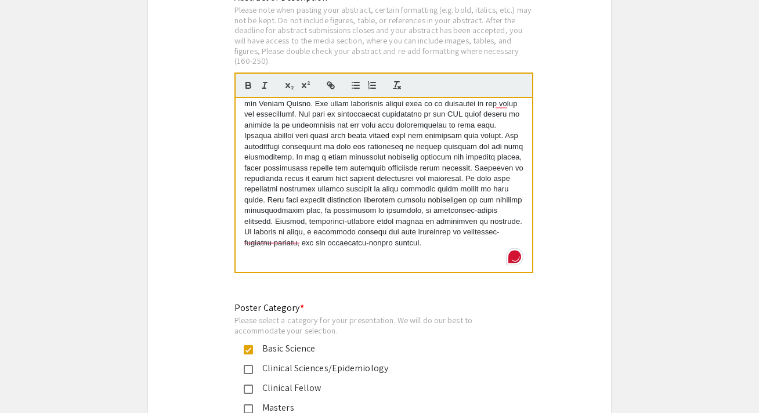
click at [285, 225] on p at bounding box center [383, 168] width 279 height 161
click at [356, 226] on p at bounding box center [383, 168] width 279 height 161
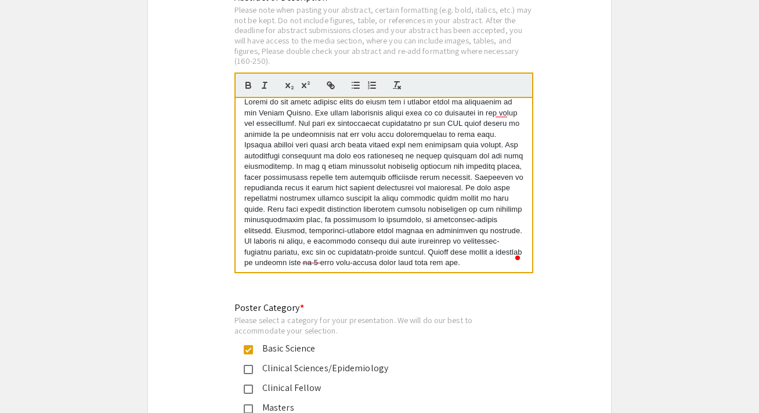
click at [317, 242] on p at bounding box center [383, 182] width 279 height 171
click at [414, 250] on p at bounding box center [383, 182] width 279 height 171
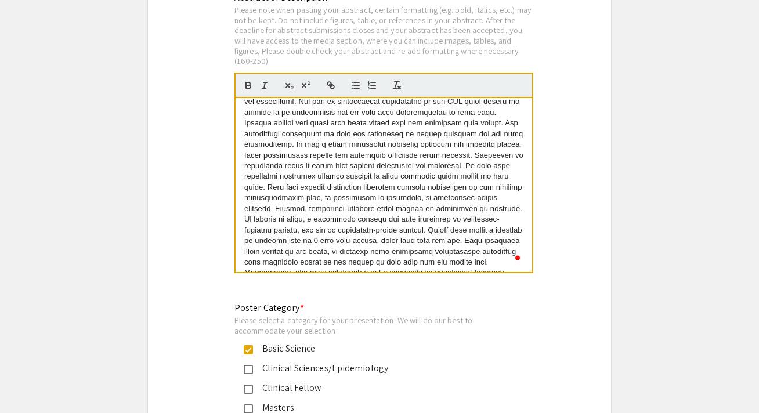
scroll to position [41, 0]
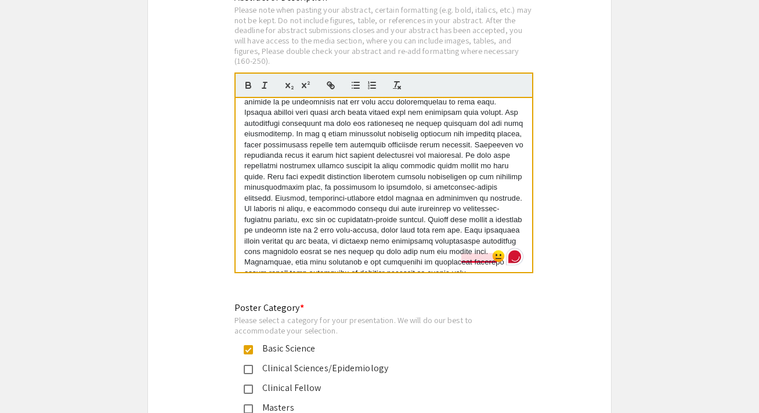
click at [471, 240] on p at bounding box center [383, 171] width 279 height 214
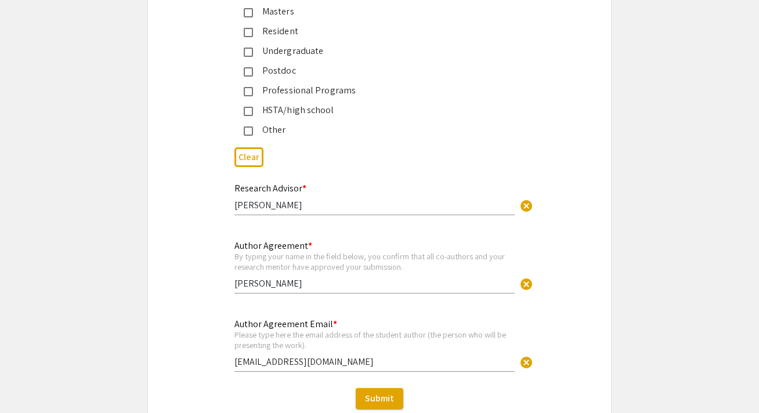
scroll to position [2878, 0]
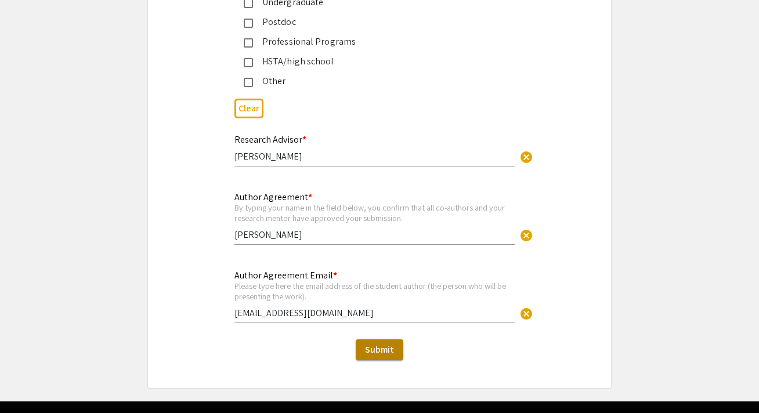
click at [377, 341] on button "Submit" at bounding box center [380, 350] width 48 height 21
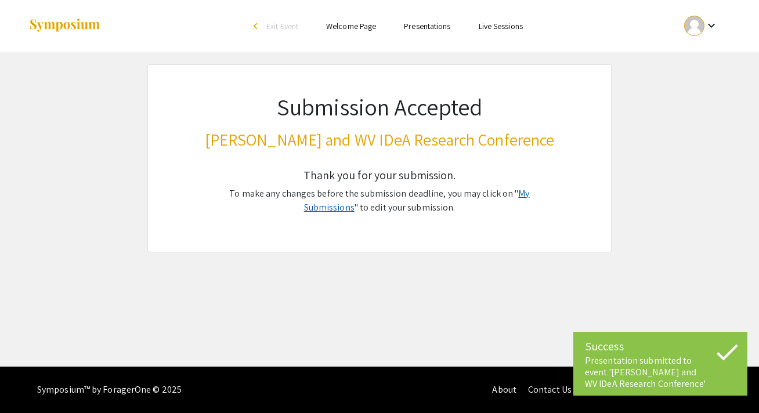
scroll to position [0, 0]
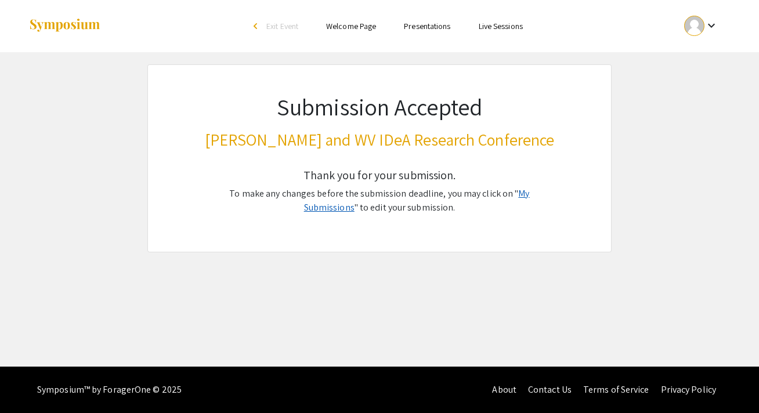
click at [522, 190] on link "My Submissions" at bounding box center [417, 201] width 226 height 26
